Goal: Find specific page/section: Find specific page/section

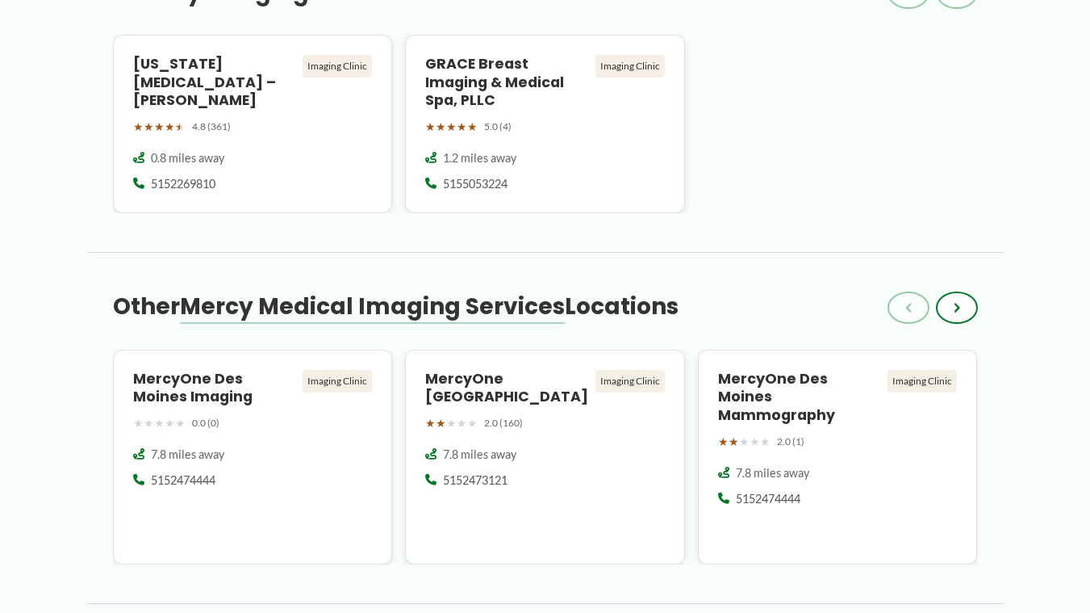
scroll to position [1533, 0]
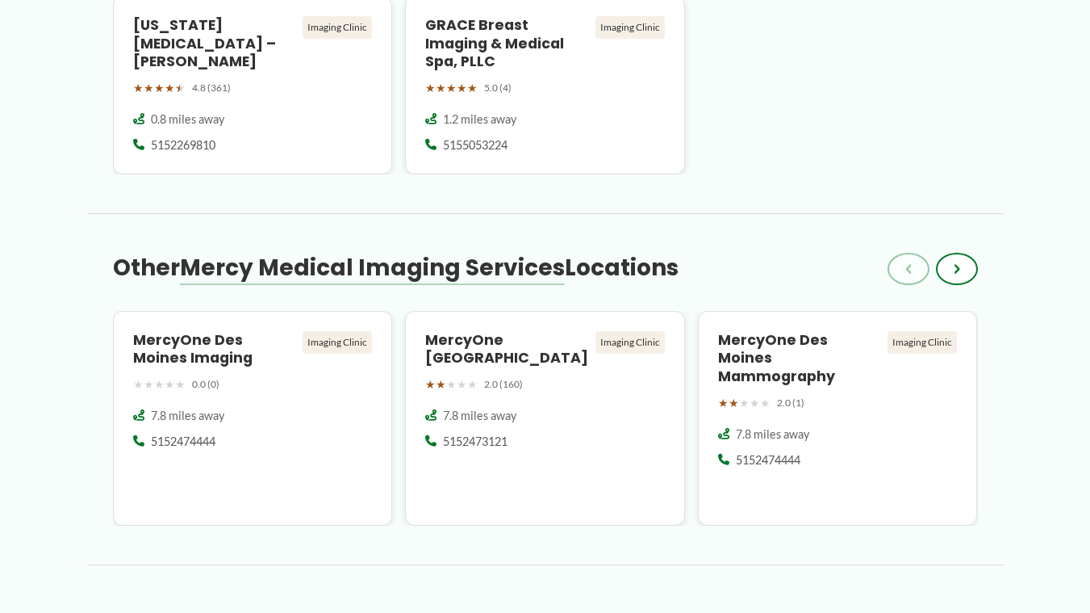
click at [5, 508] on div "← Back to Map [PERSON_NAME] 114th Street Imaging ★ ★ ★ ★ ★ 3.6 (11) Imaging Cli…" at bounding box center [545, 53] width 1090 height 2972
